Goal: Find specific page/section: Find specific page/section

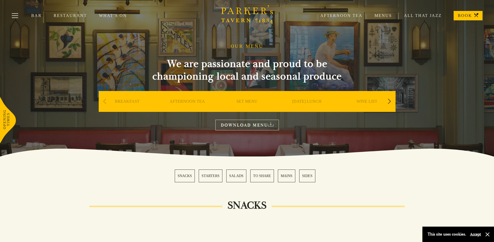
click at [232, 122] on link "DOWNLOAD MENU" at bounding box center [247, 125] width 64 height 11
click at [367, 99] on div "WINE LIST" at bounding box center [366, 109] width 57 height 36
click at [367, 100] on link "WINE LIST" at bounding box center [367, 109] width 21 height 21
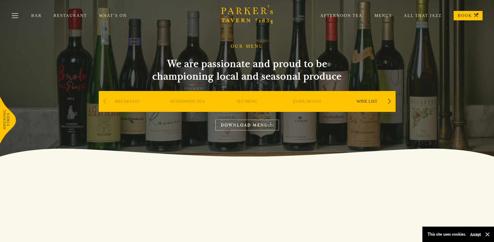
click at [370, 103] on link "WINE LIST" at bounding box center [367, 109] width 21 height 21
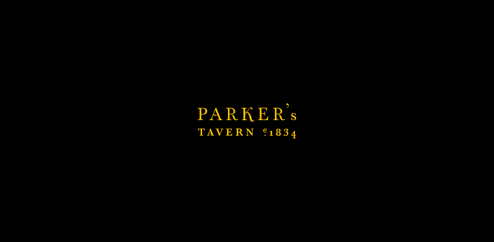
scroll to position [234, 0]
